Goal: Task Accomplishment & Management: Use online tool/utility

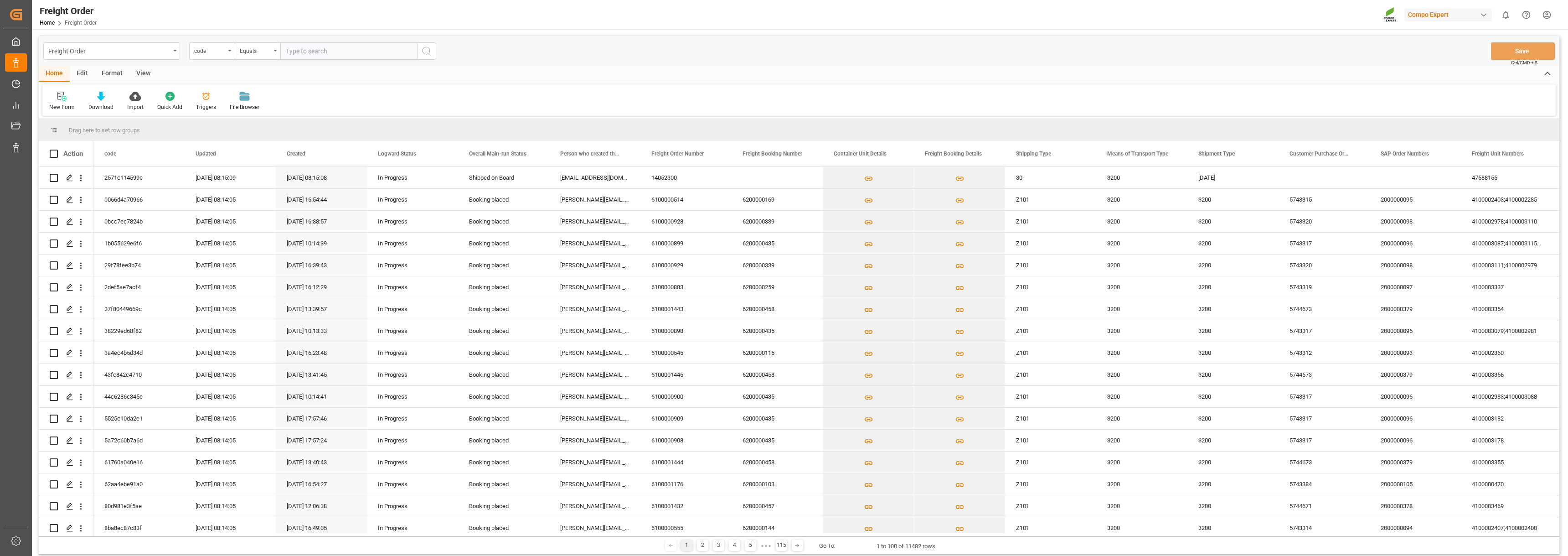
click at [151, 72] on div "View" at bounding box center [143, 73] width 28 height 15
click at [120, 72] on div "Format" at bounding box center [112, 73] width 35 height 15
click at [70, 98] on div at bounding box center [62, 96] width 27 height 10
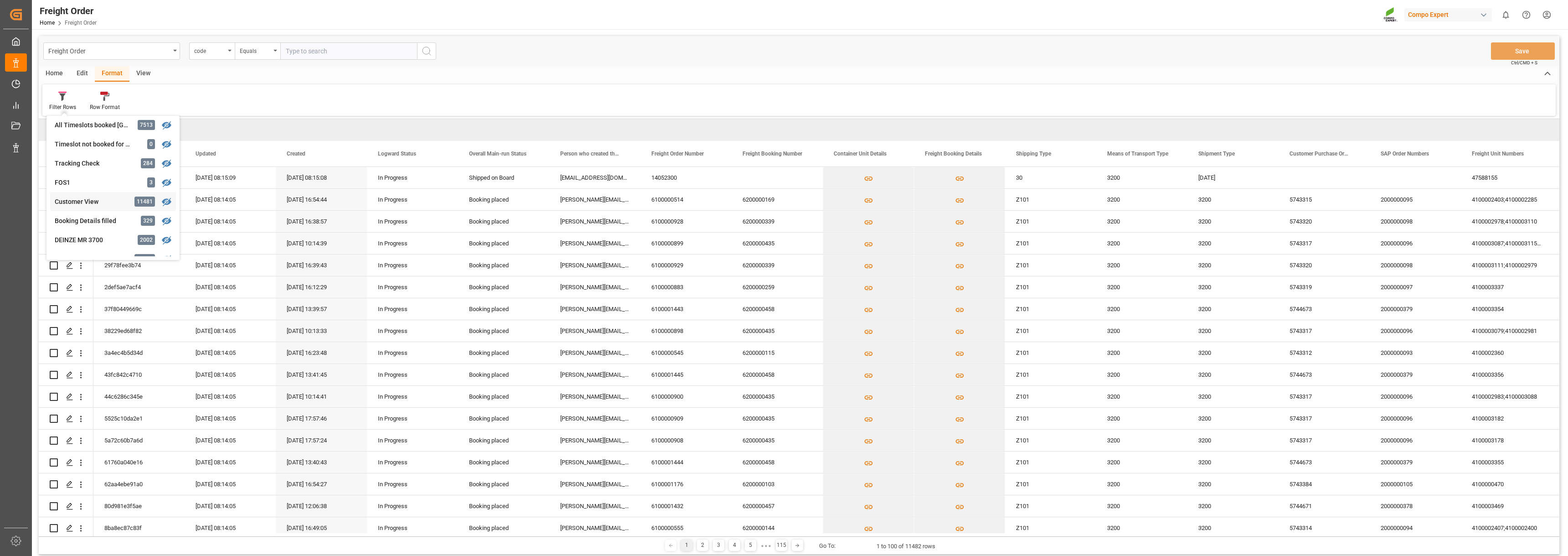
scroll to position [74, 0]
click at [60, 95] on icon at bounding box center [62, 96] width 8 height 9
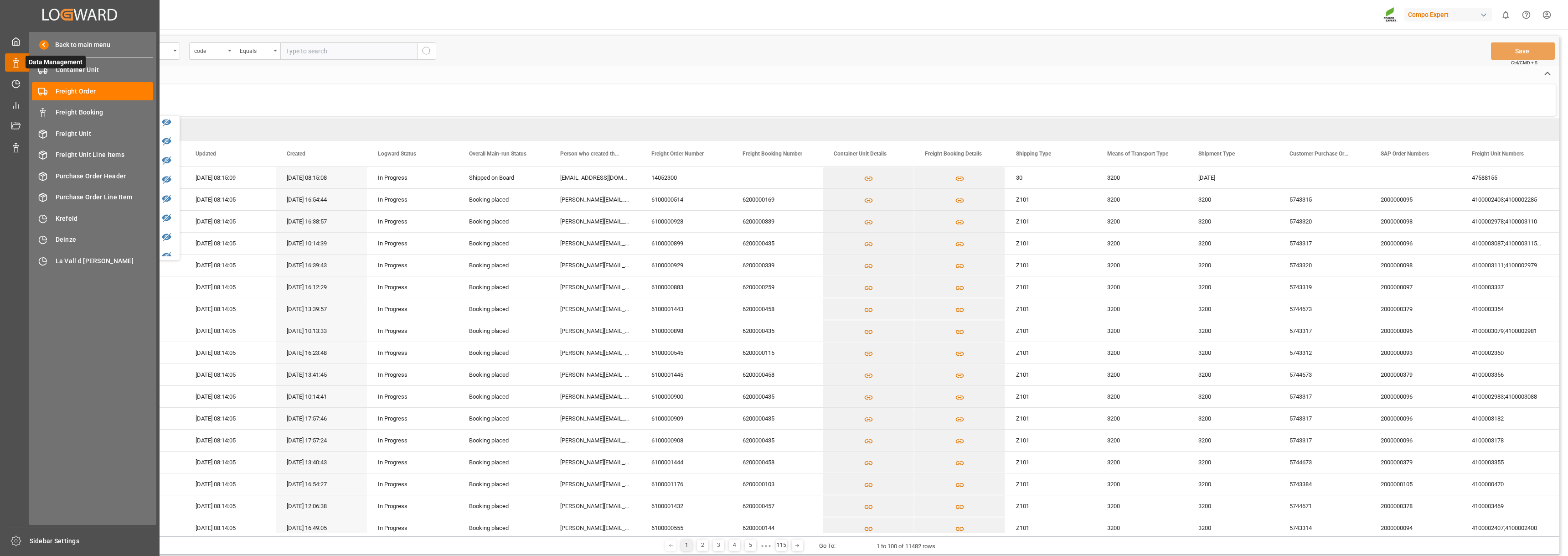
click at [11, 60] on div at bounding box center [12, 62] width 15 height 10
click at [71, 222] on span "Krefeld" at bounding box center [105, 218] width 98 height 10
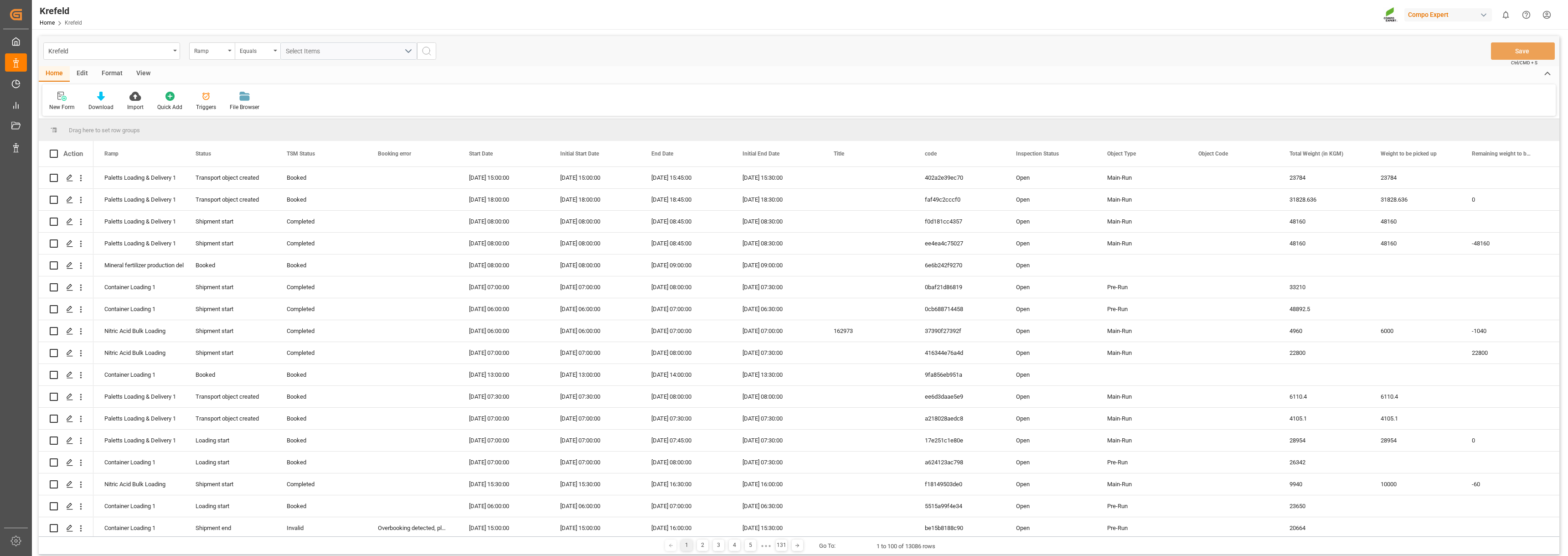
click at [106, 76] on div "Format" at bounding box center [112, 73] width 35 height 15
click at [66, 100] on icon at bounding box center [62, 96] width 8 height 9
click at [67, 246] on div "Krefeld Ramp Equals Select Items Save Ctrl/CMD + S Home Edit Format View Filter…" at bounding box center [799, 295] width 1520 height 519
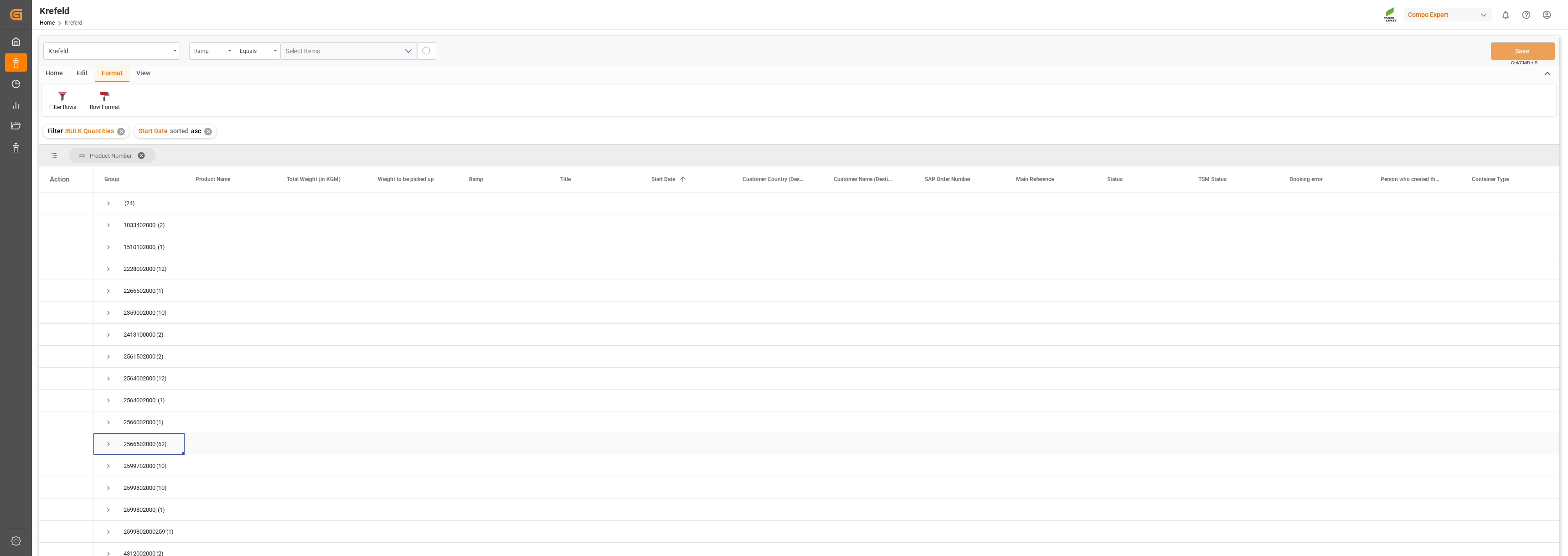
click at [109, 442] on span "Press SPACE to select this row." at bounding box center [108, 444] width 8 height 8
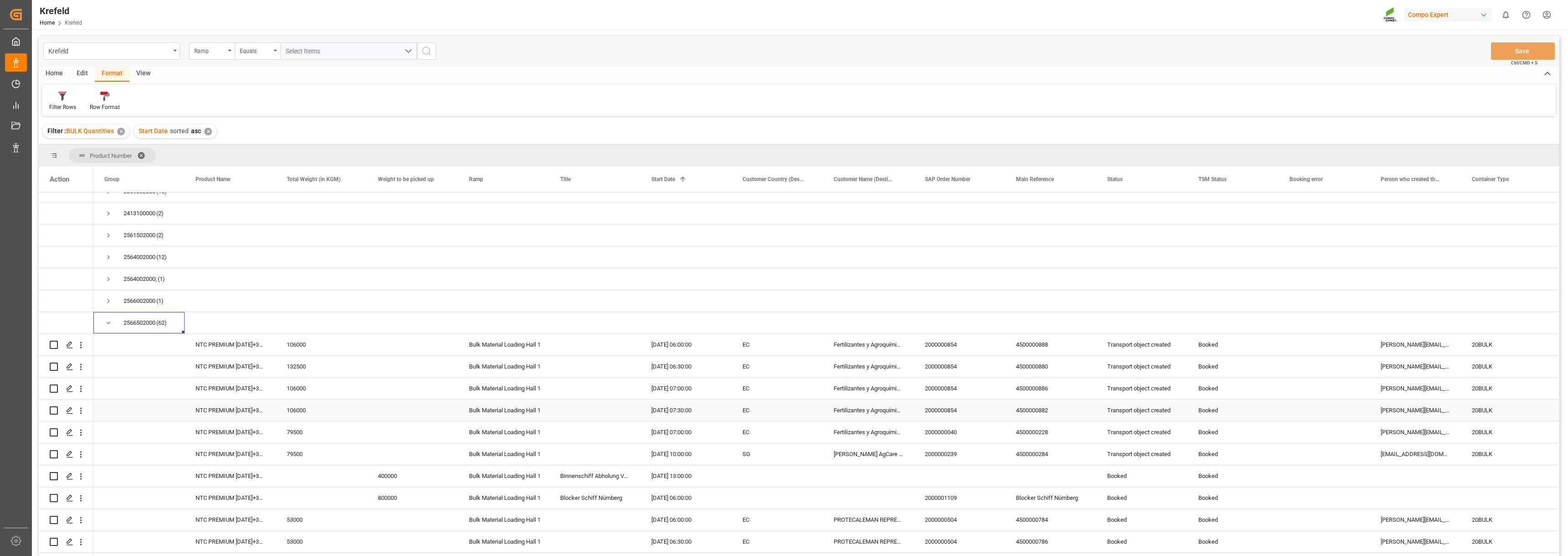
scroll to position [137, 0]
click at [69, 457] on icon "Press SPACE to select this row." at bounding box center [69, 461] width 7 height 7
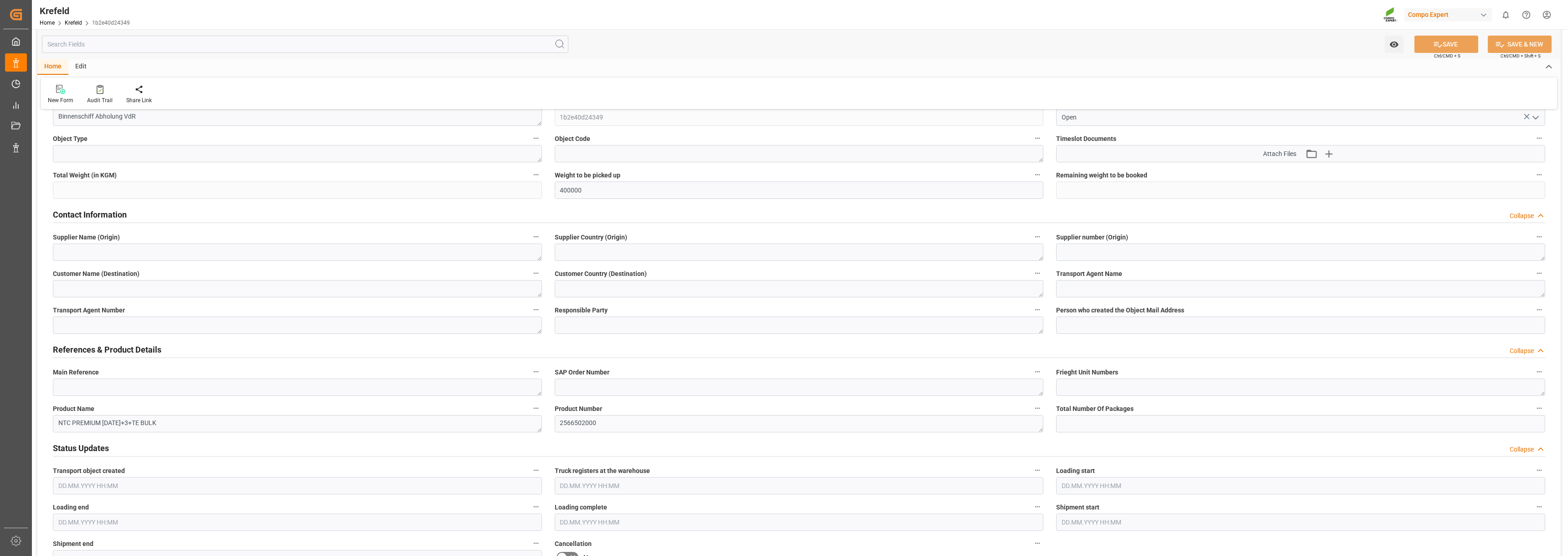
scroll to position [182, 0]
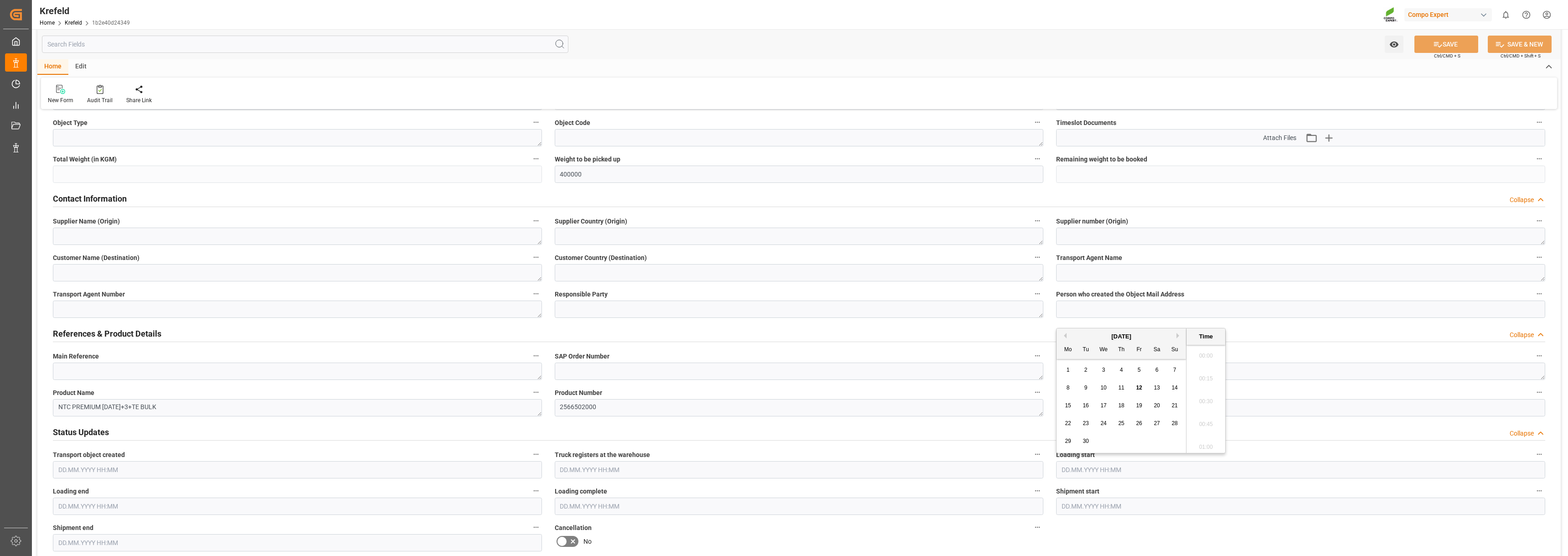
click at [1205, 472] on input "text" at bounding box center [1300, 469] width 489 height 17
click at [1087, 388] on div "9" at bounding box center [1085, 388] width 12 height 11
drag, startPoint x: 1207, startPoint y: 397, endPoint x: 1202, endPoint y: 397, distance: 5.0
click at [1207, 397] on li "09:00" at bounding box center [1206, 399] width 39 height 23
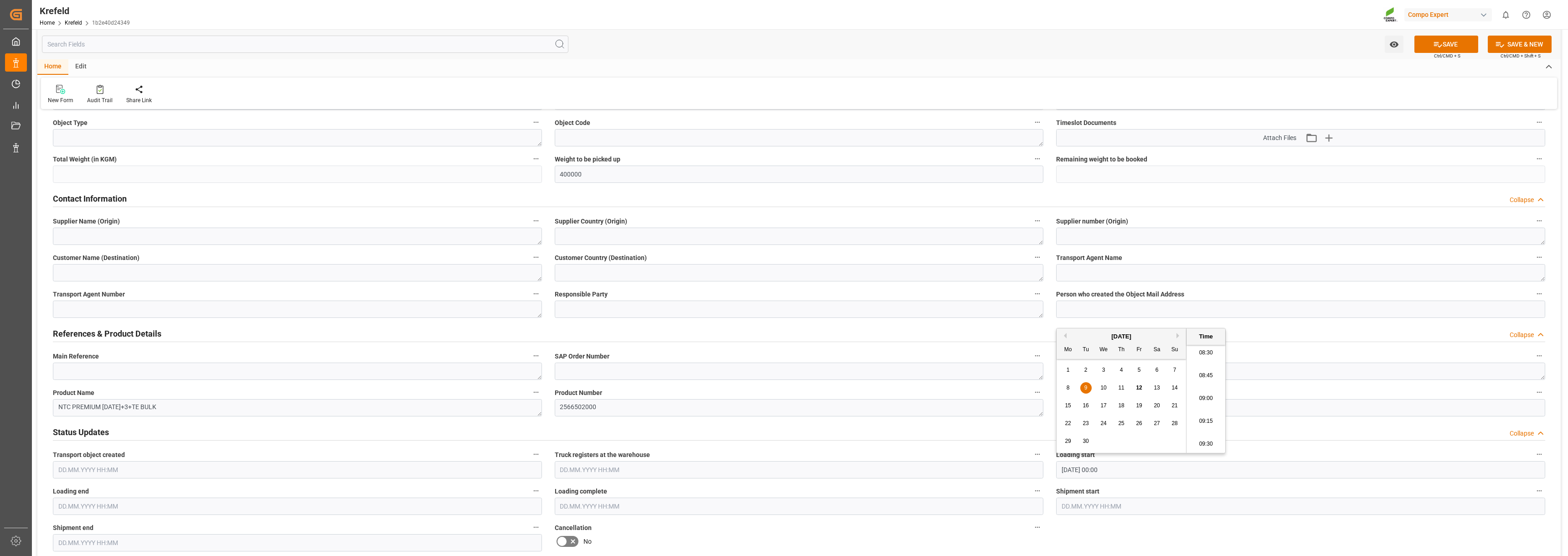
type input "[DATE] 09:00"
click at [131, 506] on input "text" at bounding box center [297, 505] width 489 height 17
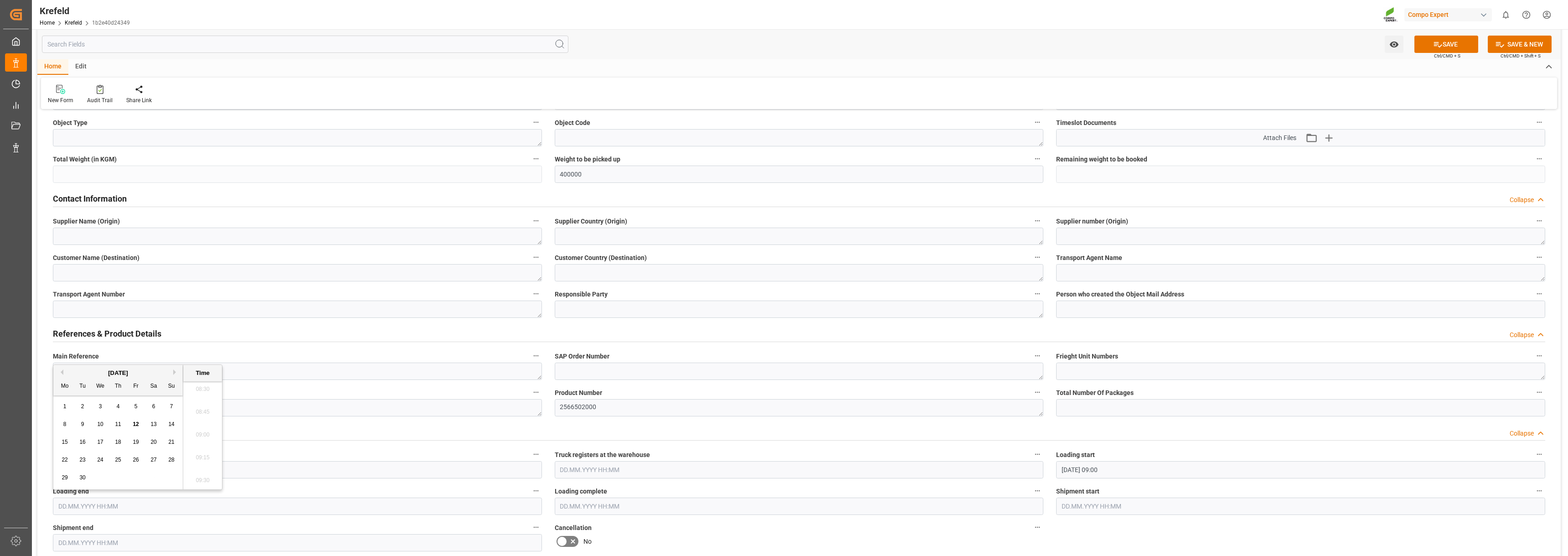
click at [83, 425] on span "9" at bounding box center [83, 423] width 4 height 6
click at [200, 458] on li "12:15" at bounding box center [203, 458] width 39 height 23
type input "[DATE] 12:15"
click at [1443, 44] on button "SAVE" at bounding box center [1446, 44] width 64 height 17
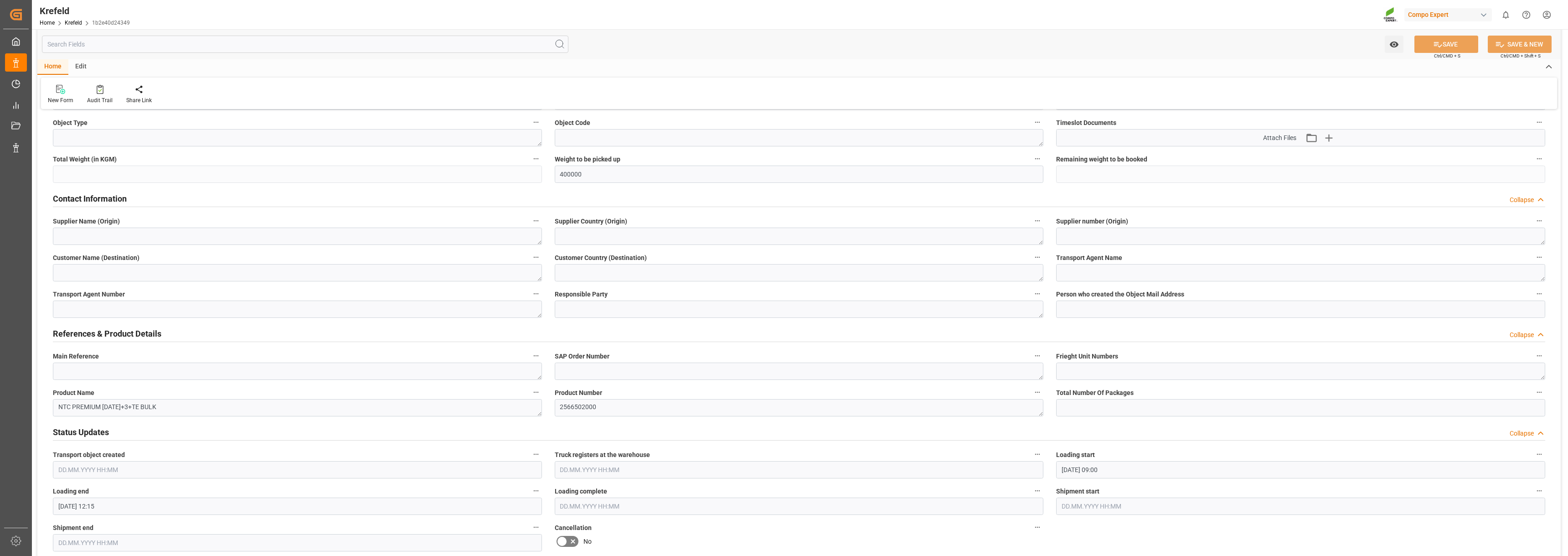
type input "Loading end"
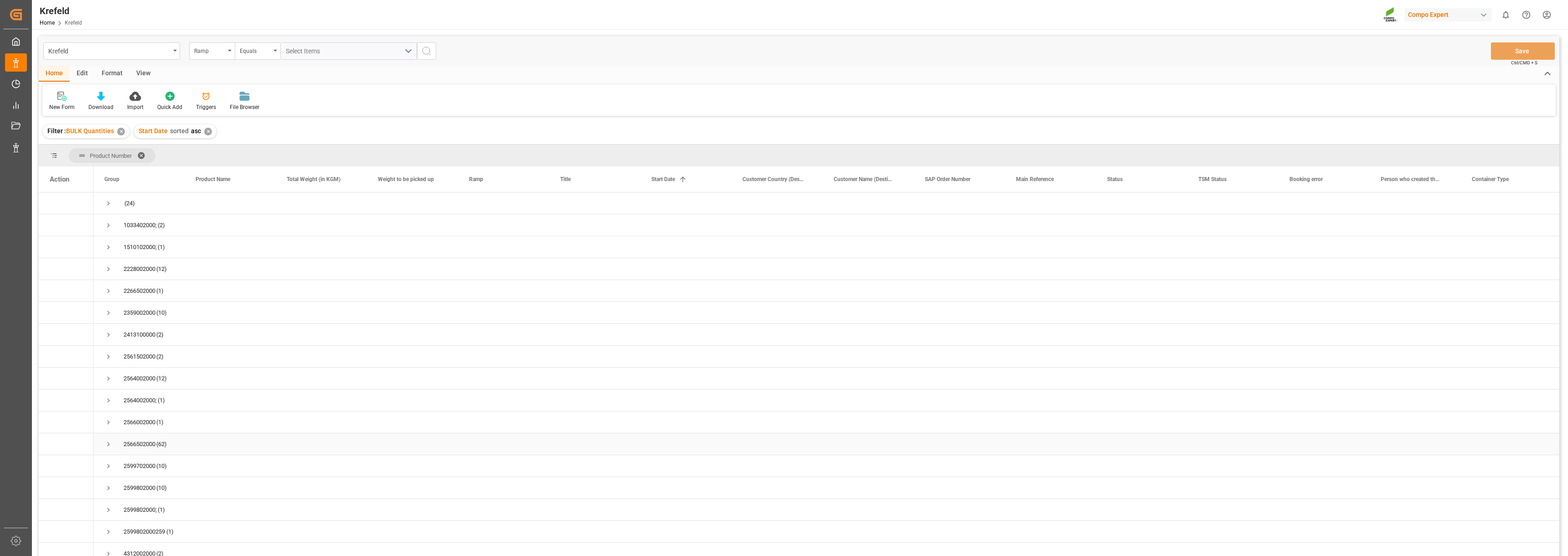
click at [110, 443] on span "Press SPACE to select this row." at bounding box center [108, 444] width 8 height 8
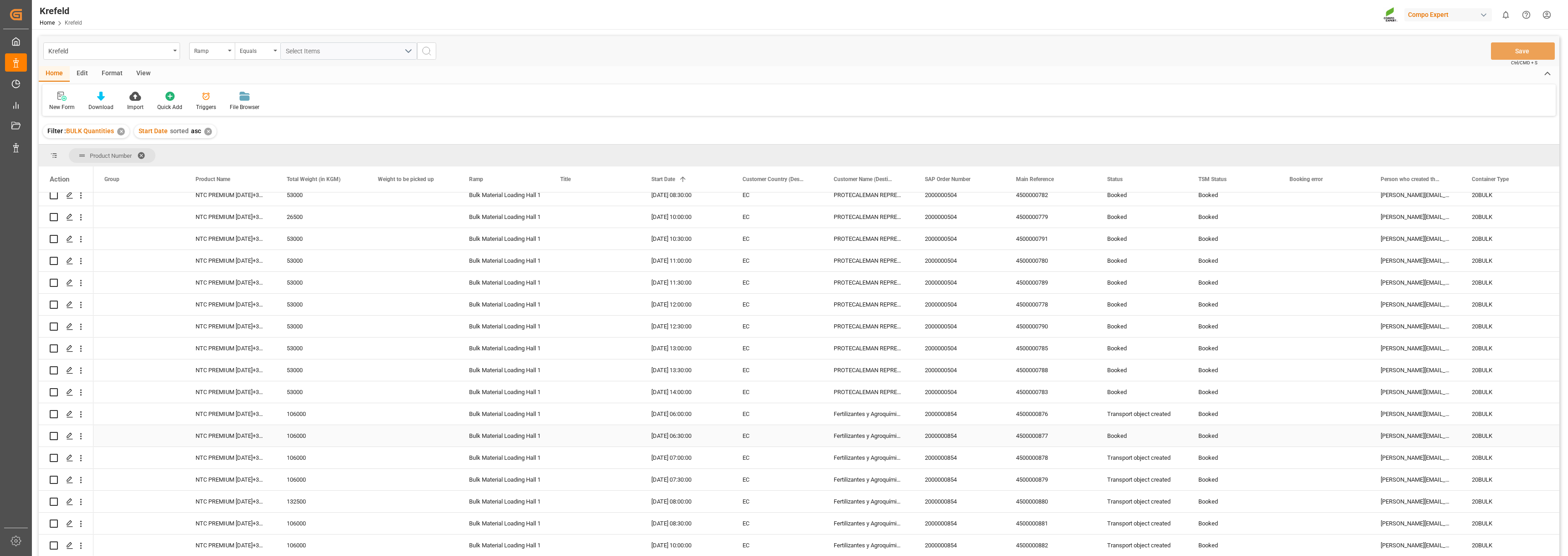
scroll to position [639, 0]
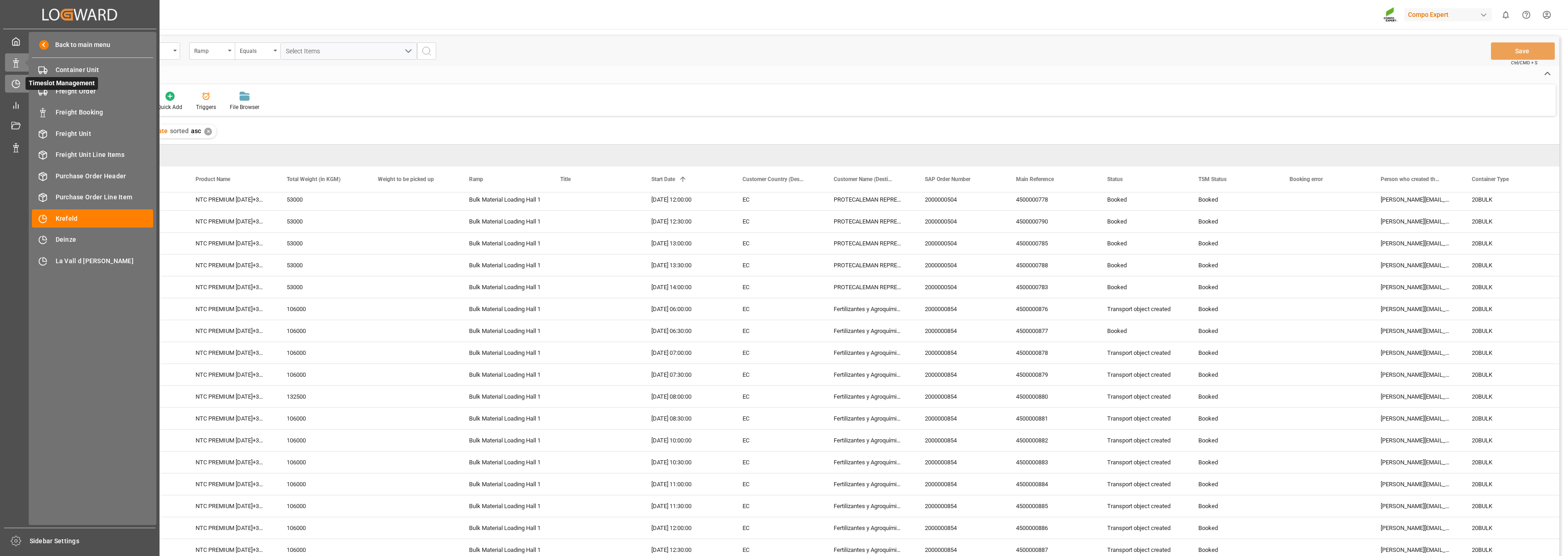
click at [13, 79] on div at bounding box center [12, 84] width 15 height 10
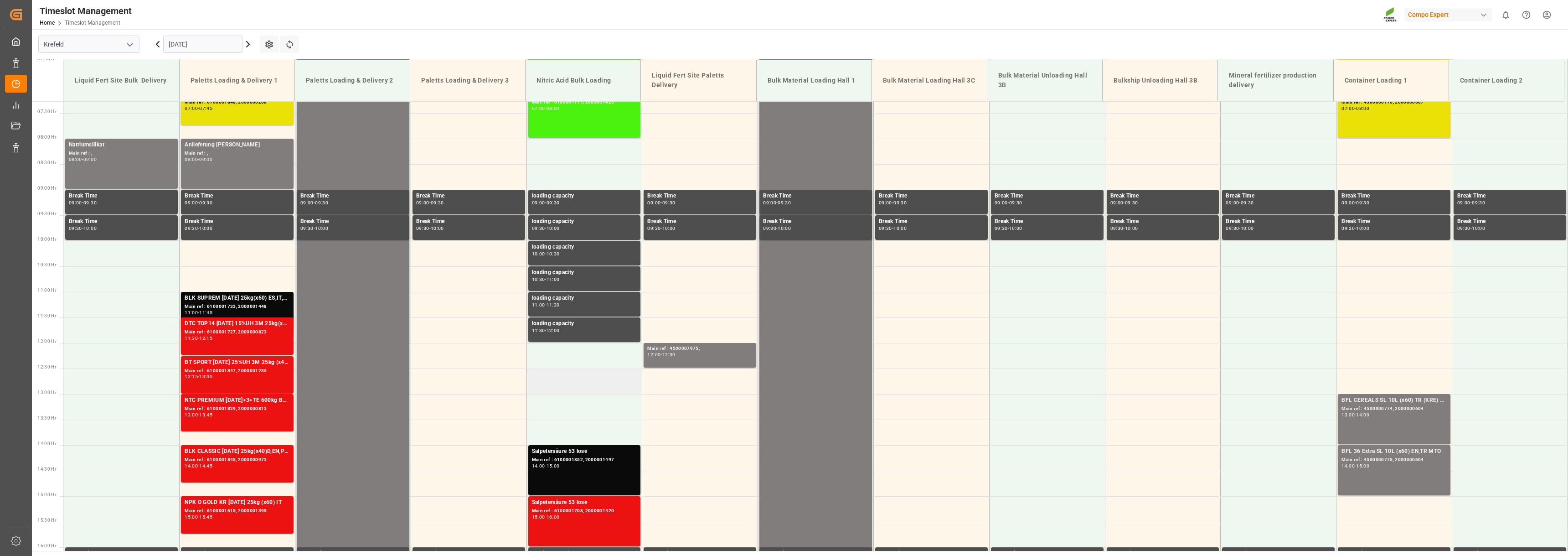
scroll to position [367, 0]
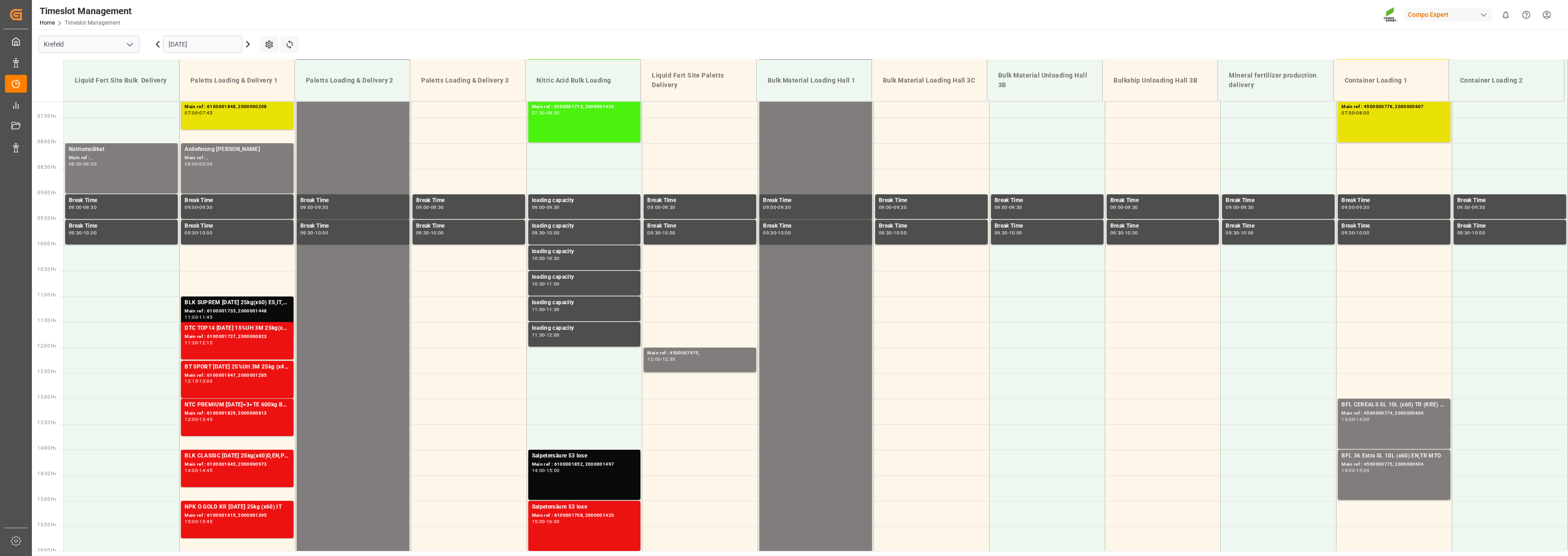
click at [220, 43] on input "[DATE]" at bounding box center [203, 44] width 79 height 17
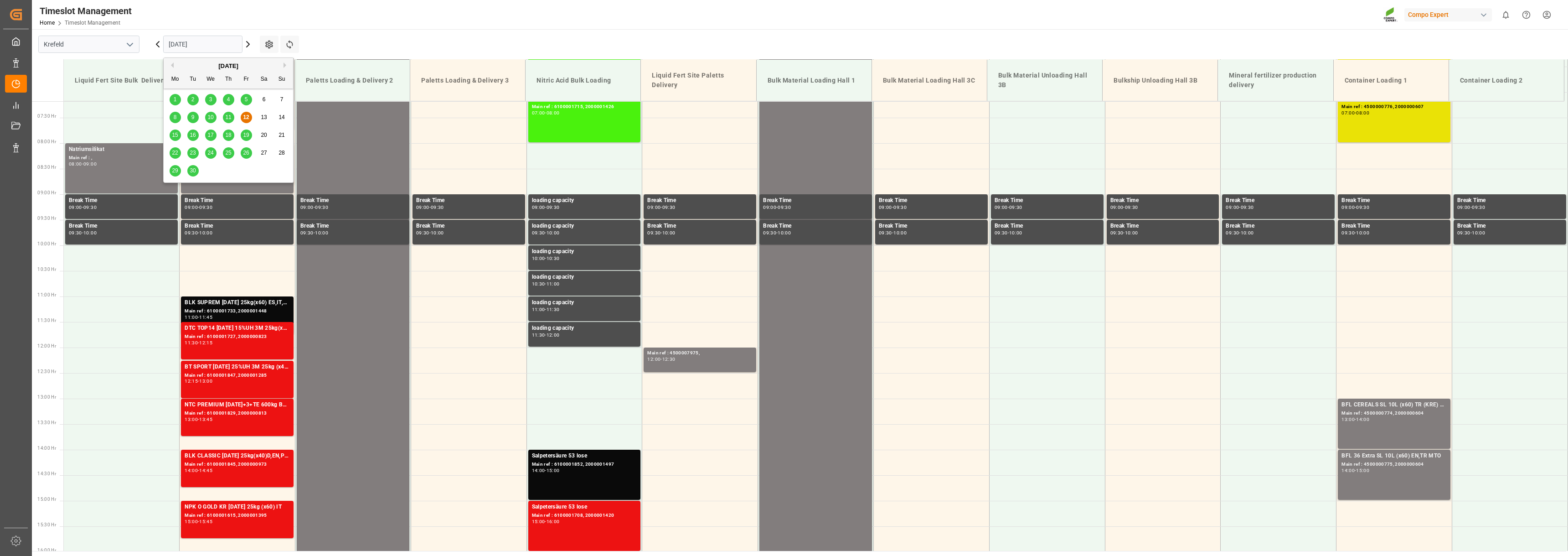
click at [175, 138] on span "15" at bounding box center [174, 134] width 6 height 6
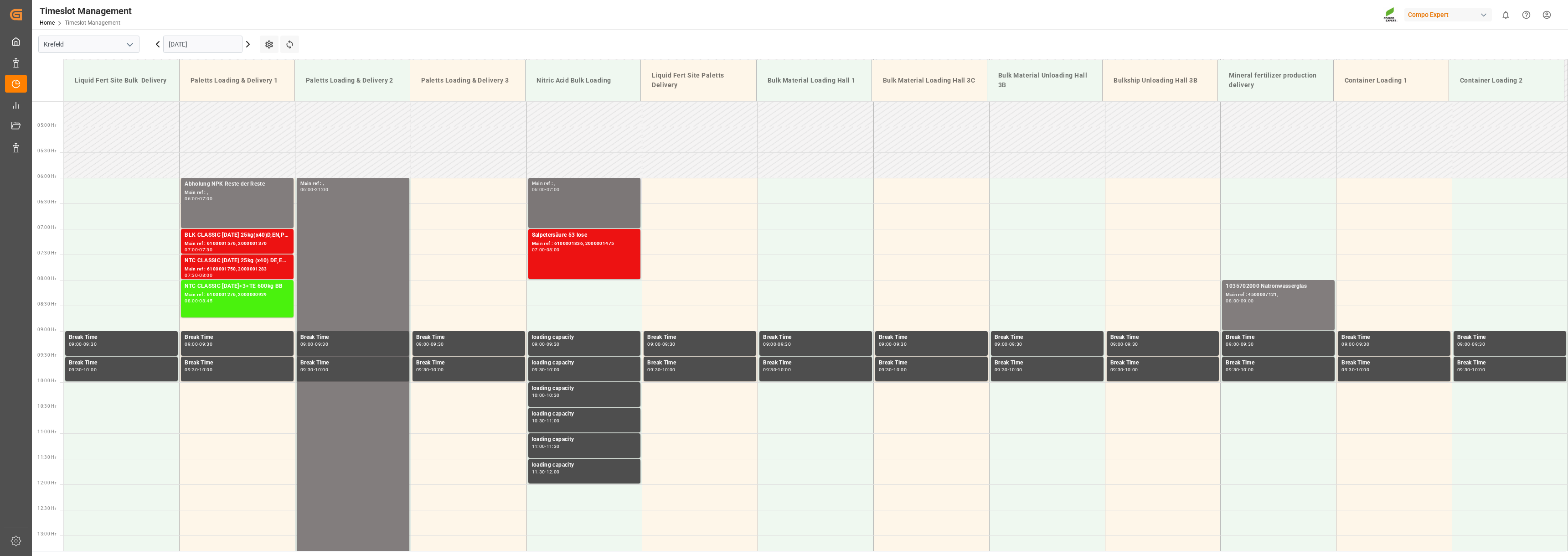
scroll to position [236, 0]
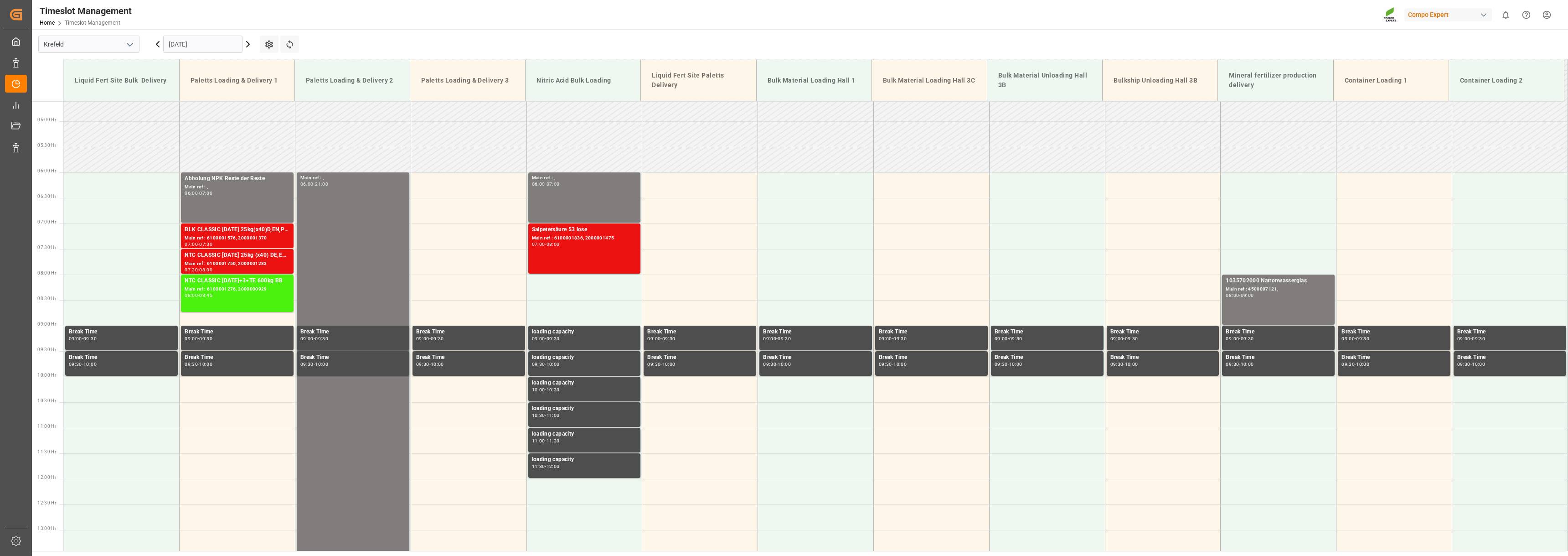
click at [248, 47] on icon at bounding box center [248, 44] width 11 height 11
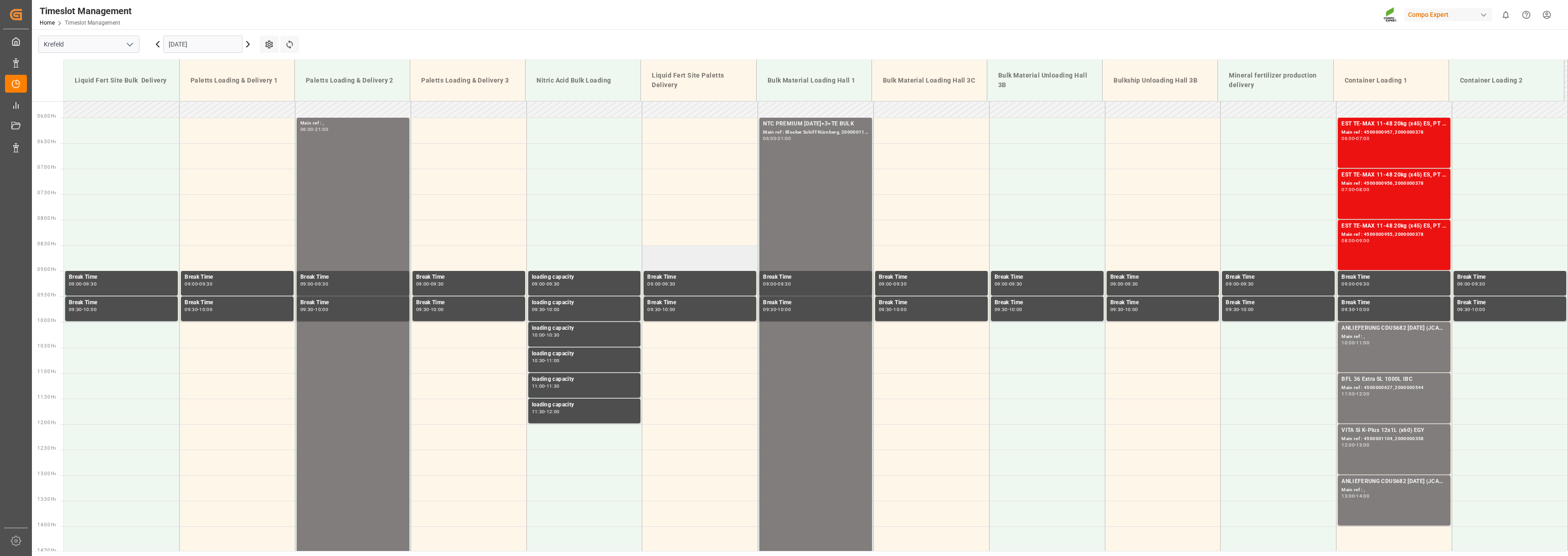
scroll to position [144, 0]
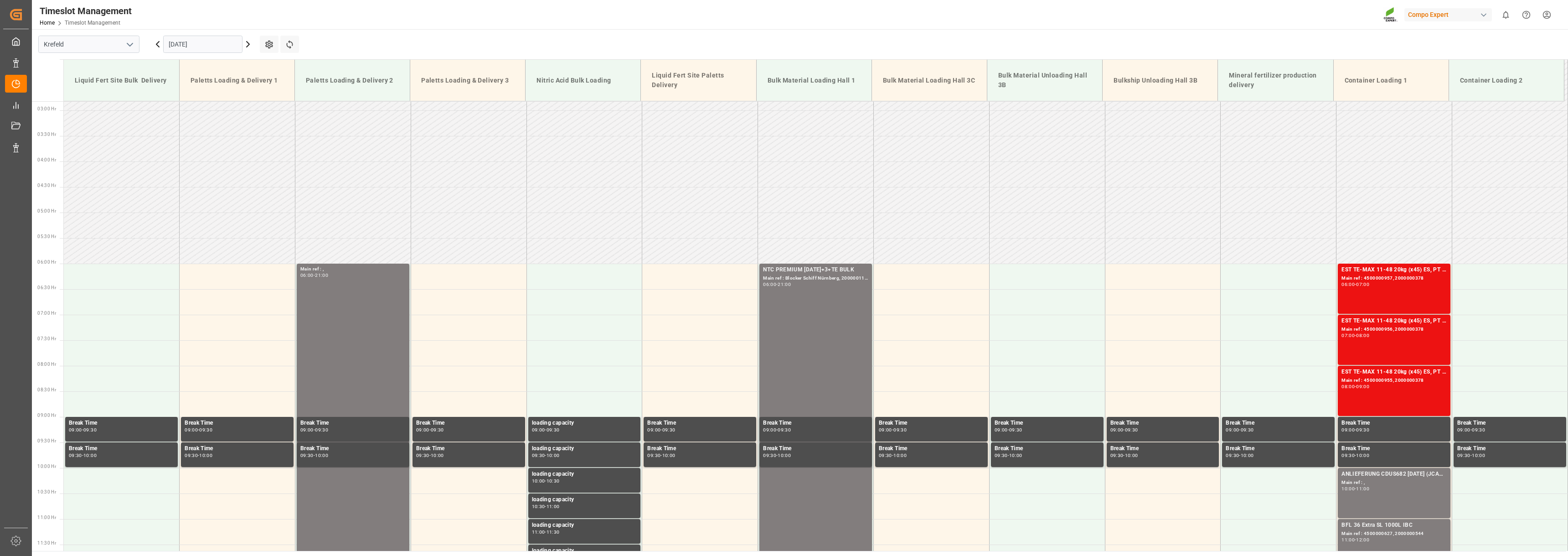
click at [155, 44] on icon at bounding box center [157, 44] width 11 height 11
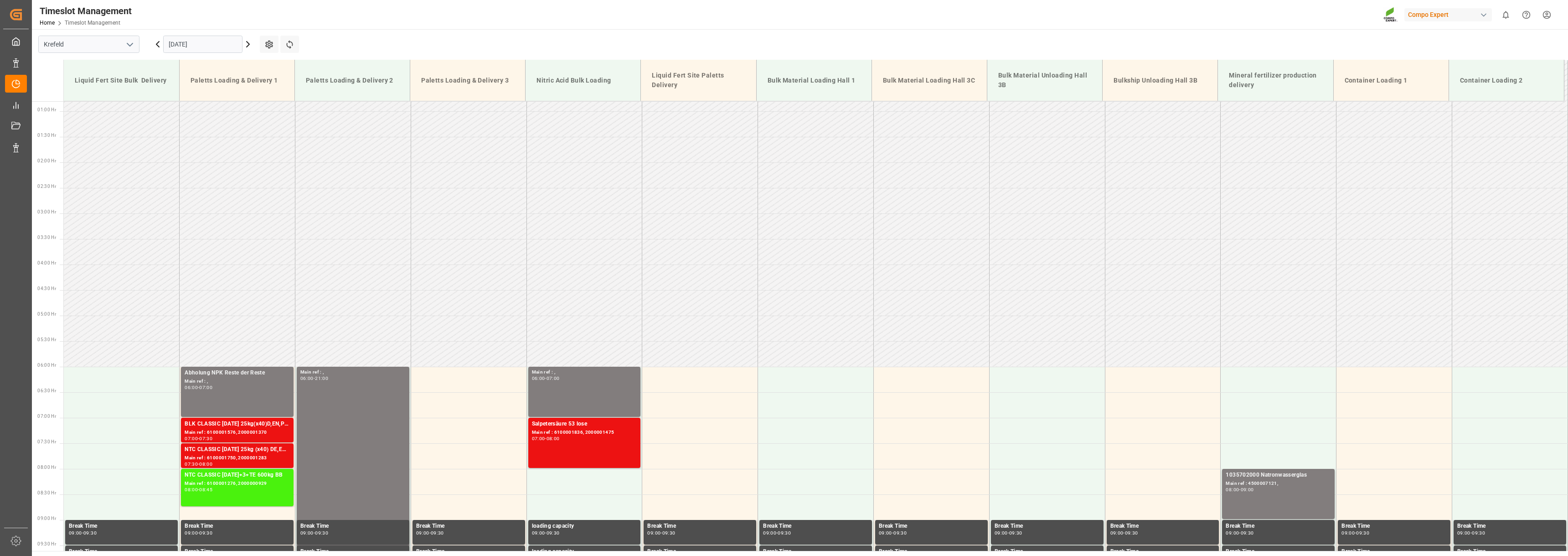
scroll to position [7, 0]
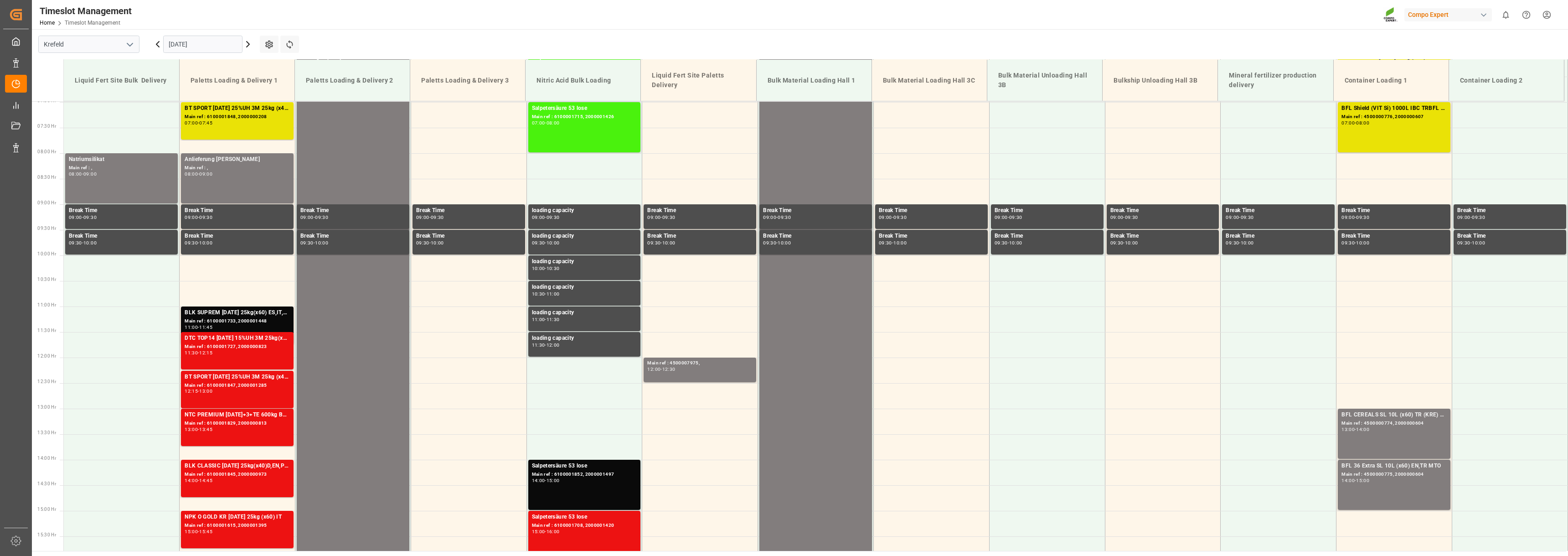
scroll to position [361, 0]
